Goal: Information Seeking & Learning: Learn about a topic

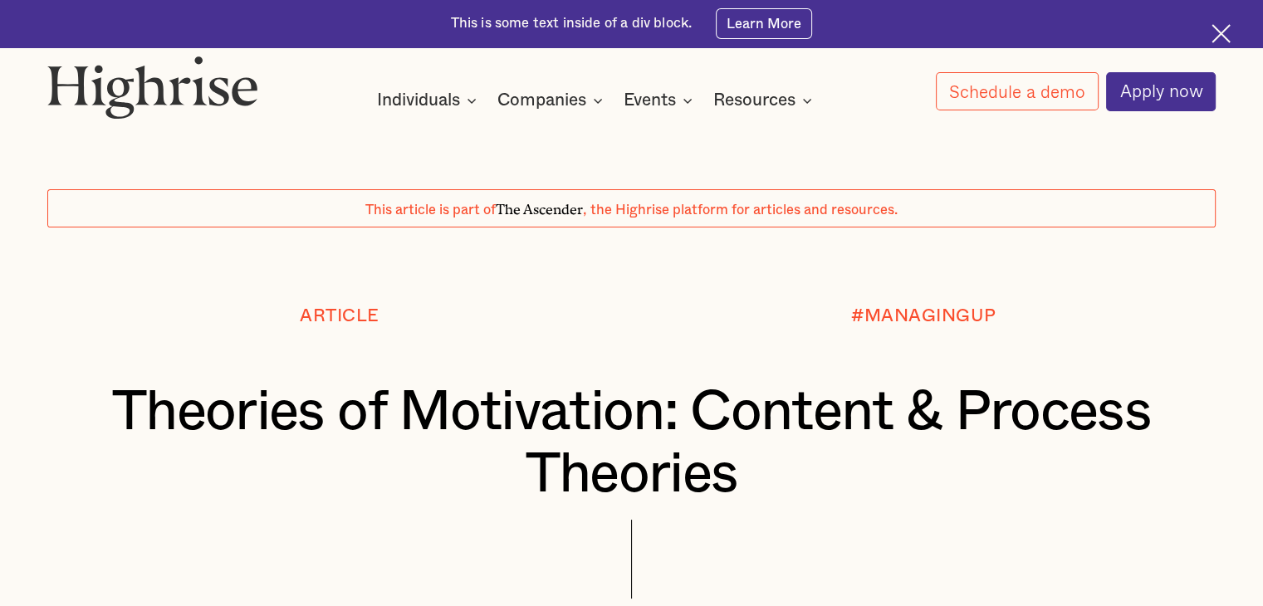
scroll to position [166, 0]
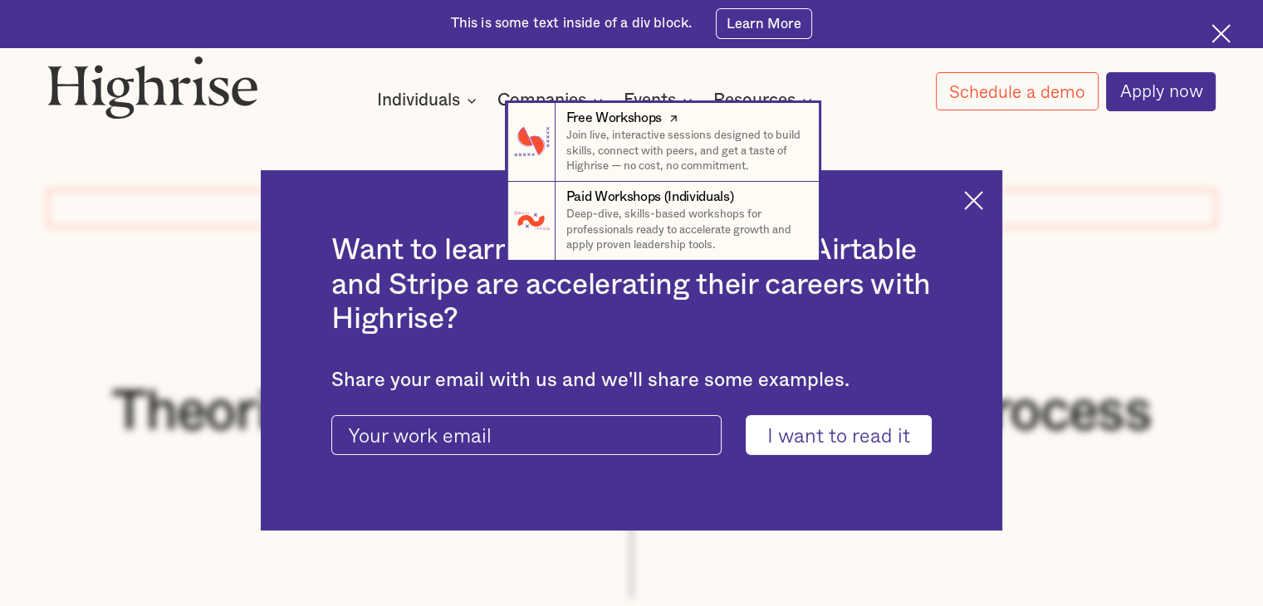
scroll to position [249, 0]
